Goal: Book appointment/travel/reservation

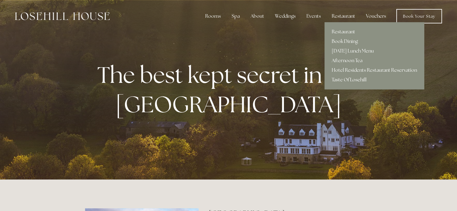
click at [348, 81] on link "Taste Of Losehill" at bounding box center [375, 80] width 100 height 10
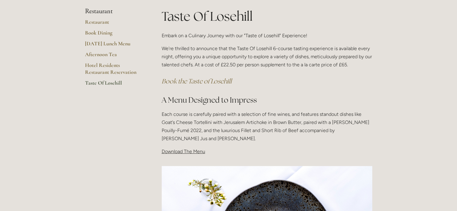
scroll to position [123, 0]
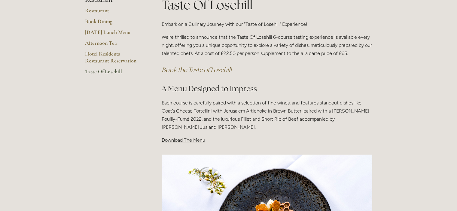
click at [204, 140] on span "Download The Menu" at bounding box center [184, 140] width 44 height 6
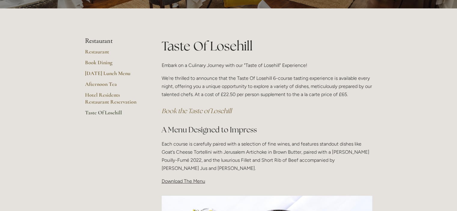
scroll to position [81, 0]
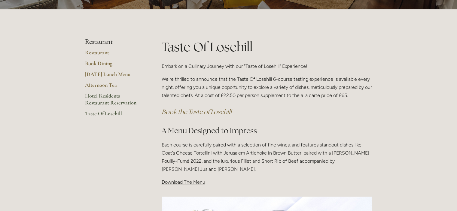
click at [106, 96] on link "Hotel Residents Restaurant Reservation" at bounding box center [113, 102] width 57 height 18
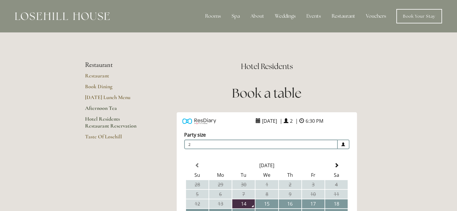
click at [101, 108] on link "Afternoon Tea" at bounding box center [113, 110] width 57 height 11
